Goal: Task Accomplishment & Management: Complete application form

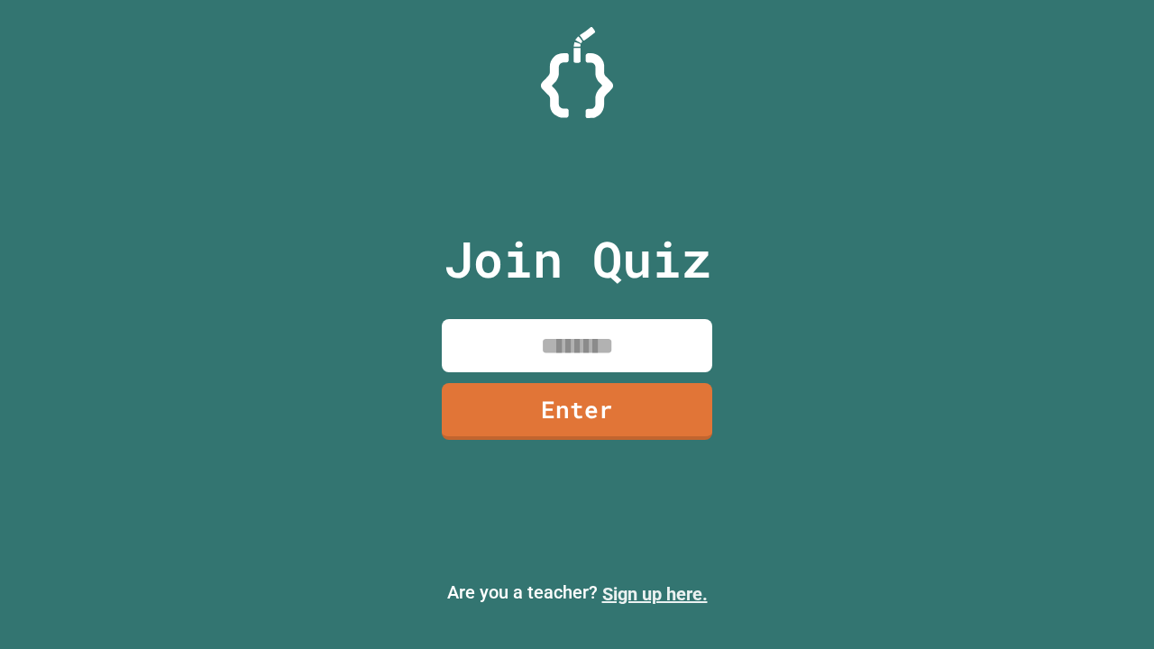
click at [654, 594] on link "Sign up here." at bounding box center [654, 594] width 105 height 22
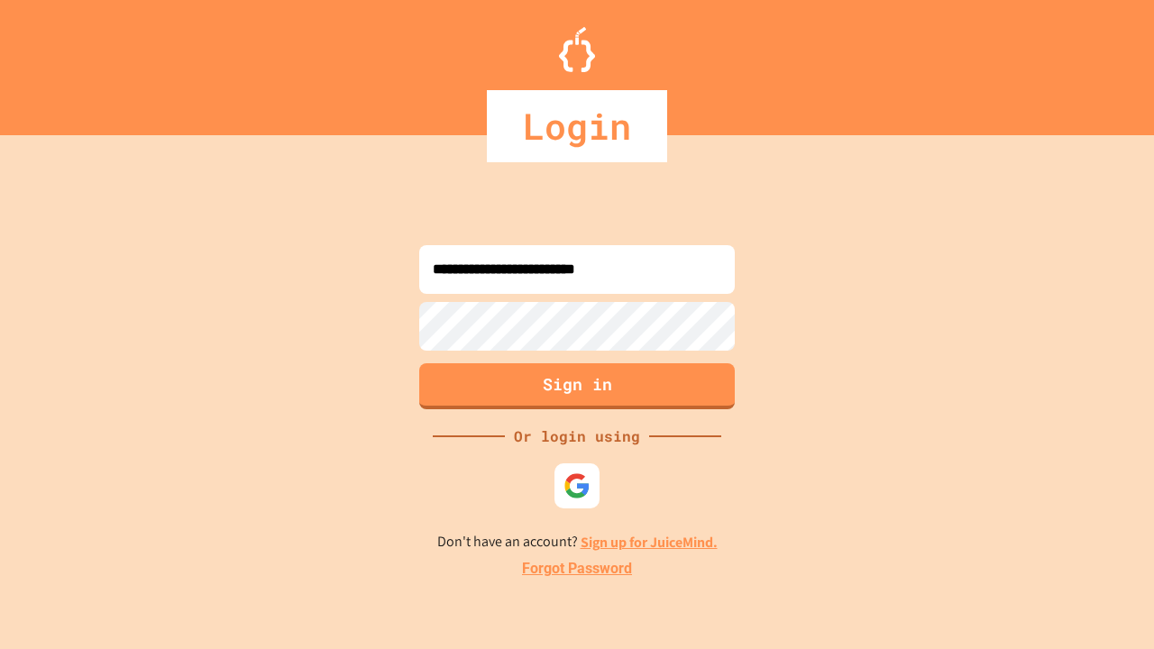
type input "**********"
